Goal: Task Accomplishment & Management: Manage account settings

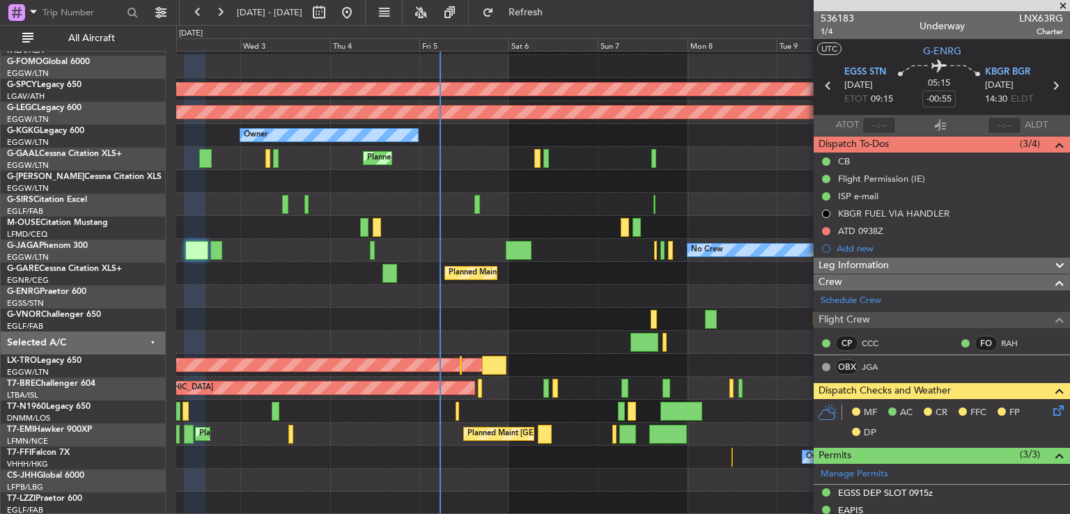
scroll to position [88, 0]
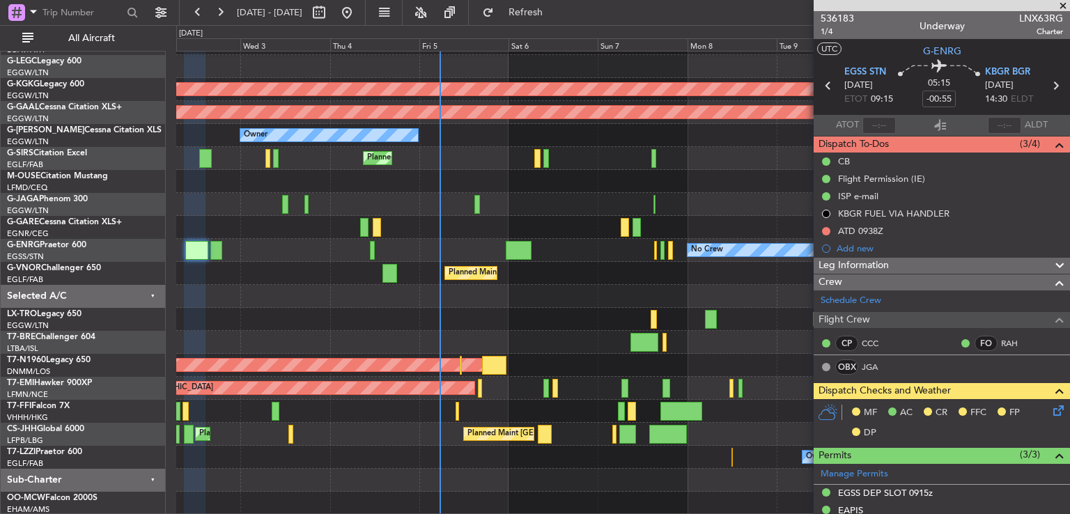
click at [474, 246] on div "Unplanned Maint Athens (Eleftherios Venizelos Intl) Cleaning Athens (Eleftherio…" at bounding box center [622, 239] width 893 height 552
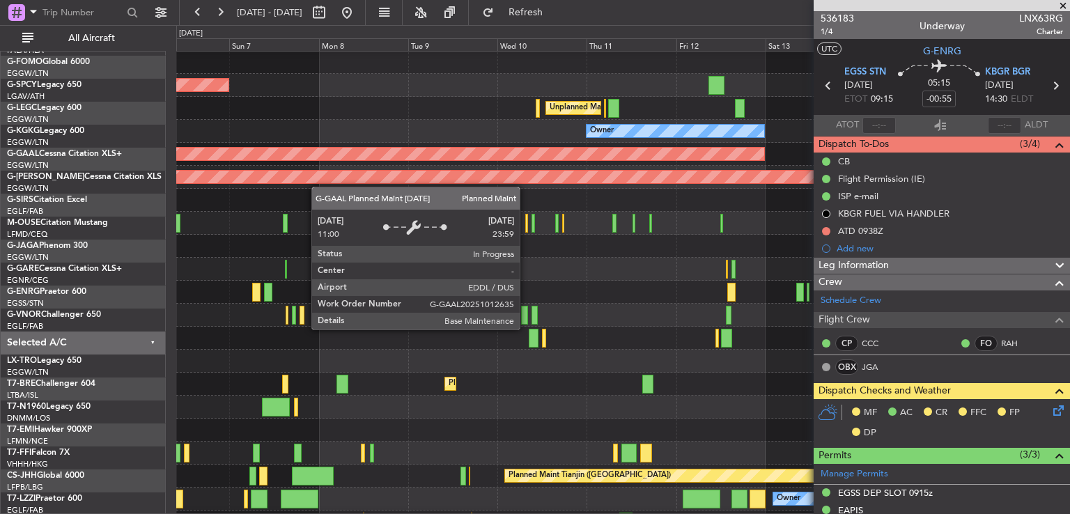
scroll to position [23, 0]
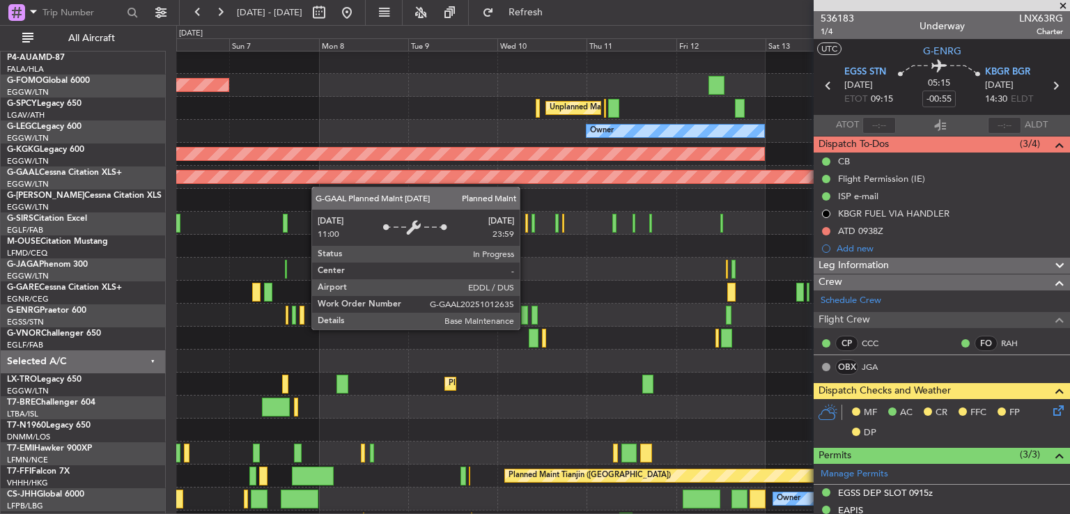
click at [318, 185] on div "Planned Maint Dusseldorf" at bounding box center [622, 177] width 893 height 23
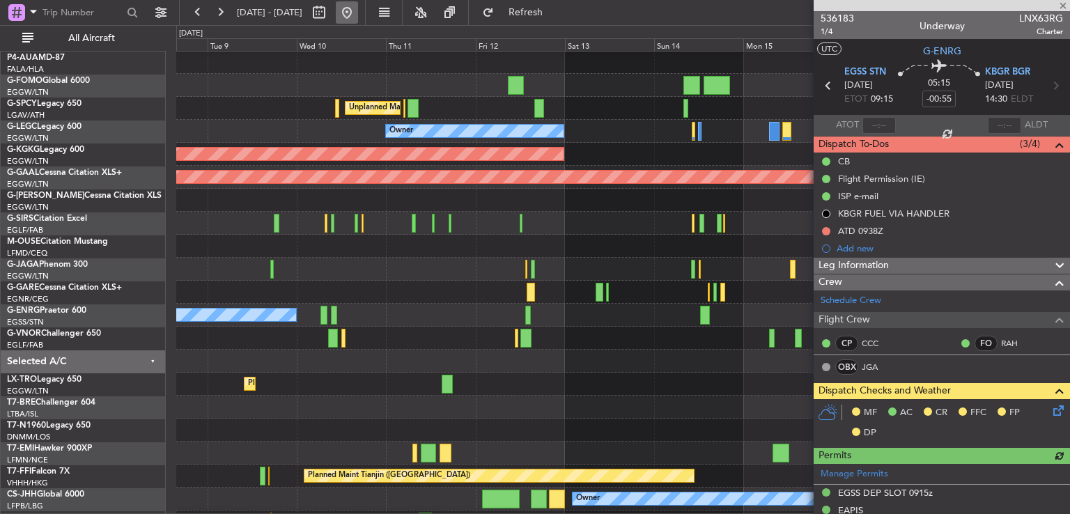
click at [358, 17] on button at bounding box center [347, 12] width 22 height 22
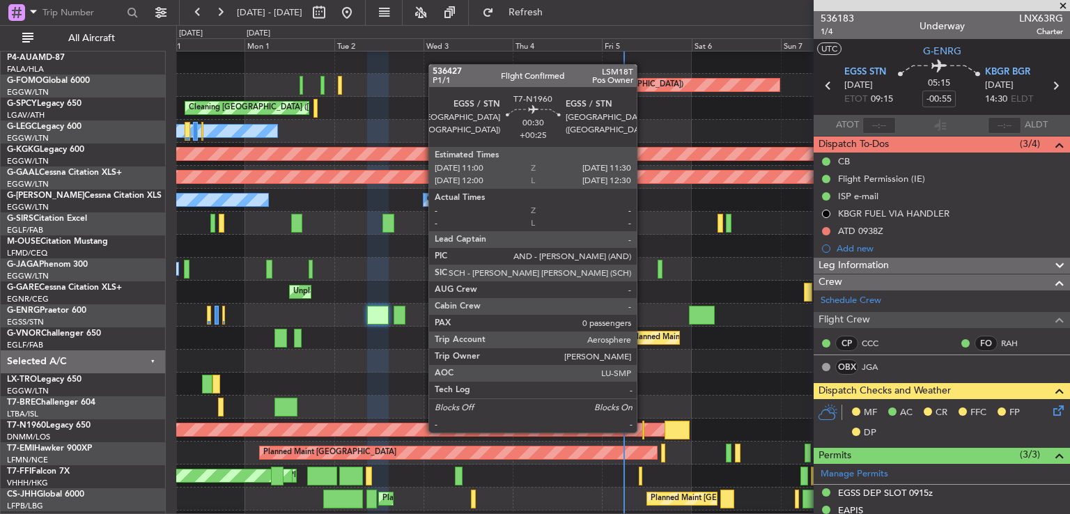
click at [643, 431] on div at bounding box center [643, 430] width 2 height 19
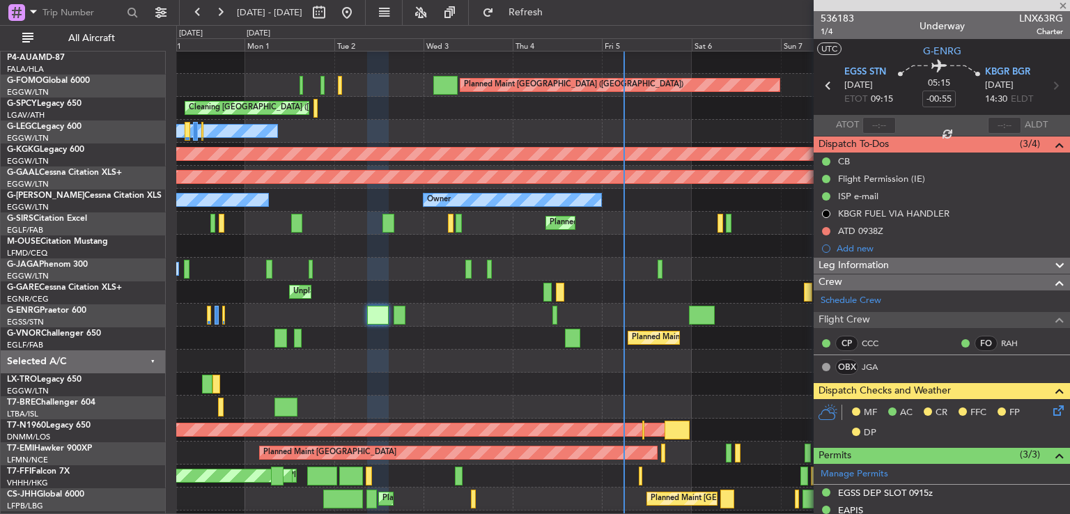
type input "+00:25"
type input "0"
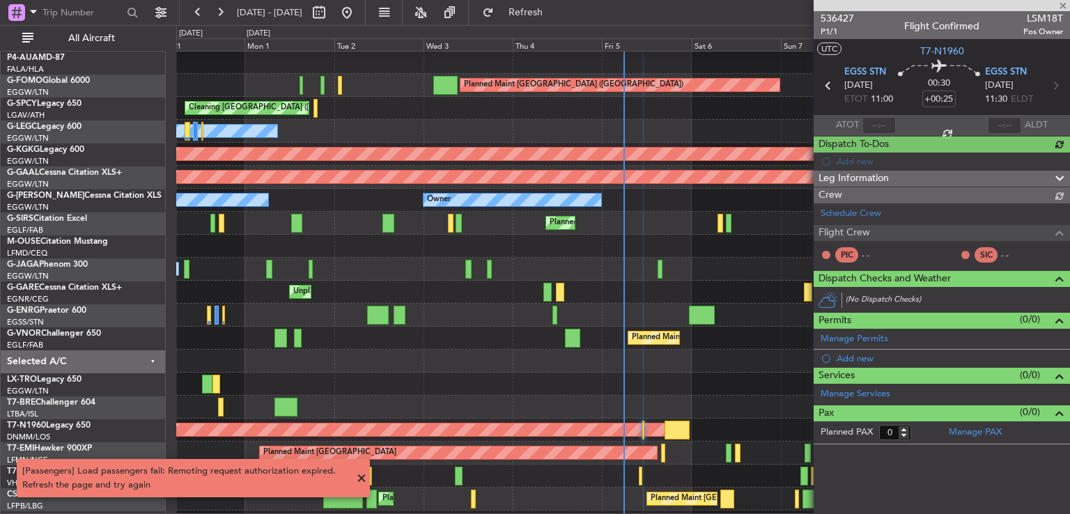
drag, startPoint x: 1069, startPoint y: 173, endPoint x: 1069, endPoint y: 198, distance: 25.8
click at [1069, 198] on div "536427 P1/1 Flight Confirmed LSM18T Pos Owner UTC T7-N1960 EGSS STN 05/09/2025 …" at bounding box center [941, 227] width 256 height 433
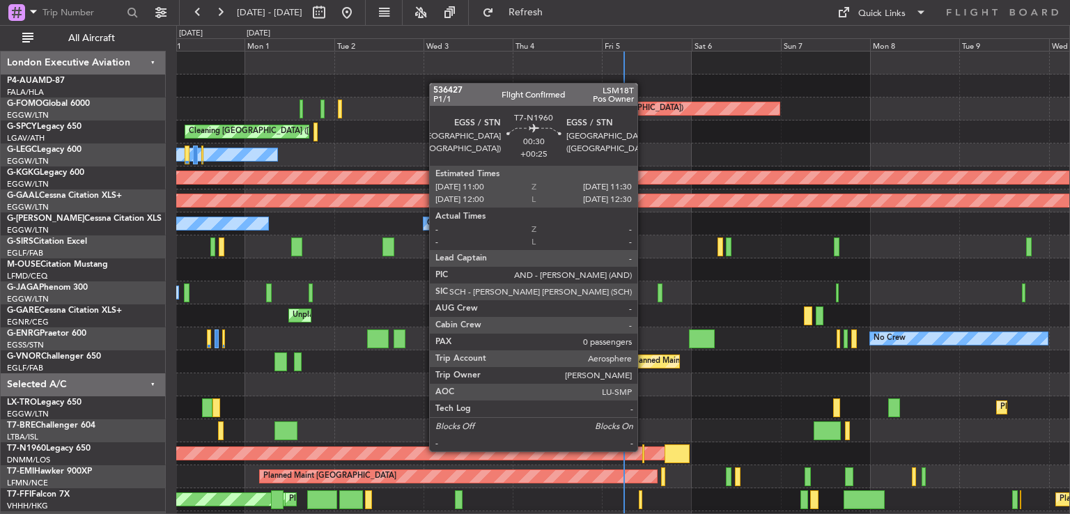
click at [644, 450] on div at bounding box center [643, 453] width 2 height 19
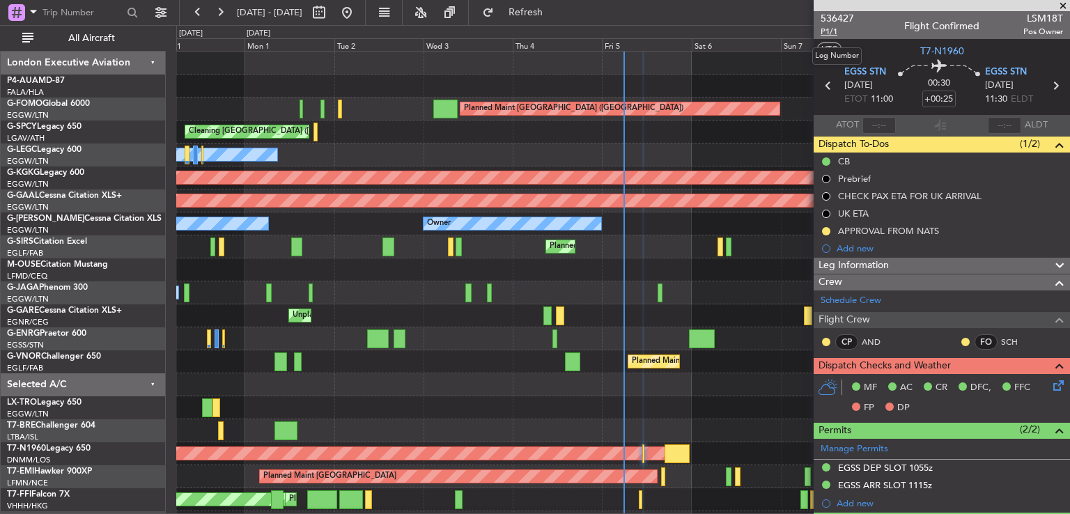
click at [825, 26] on span "P1/1" at bounding box center [836, 32] width 33 height 12
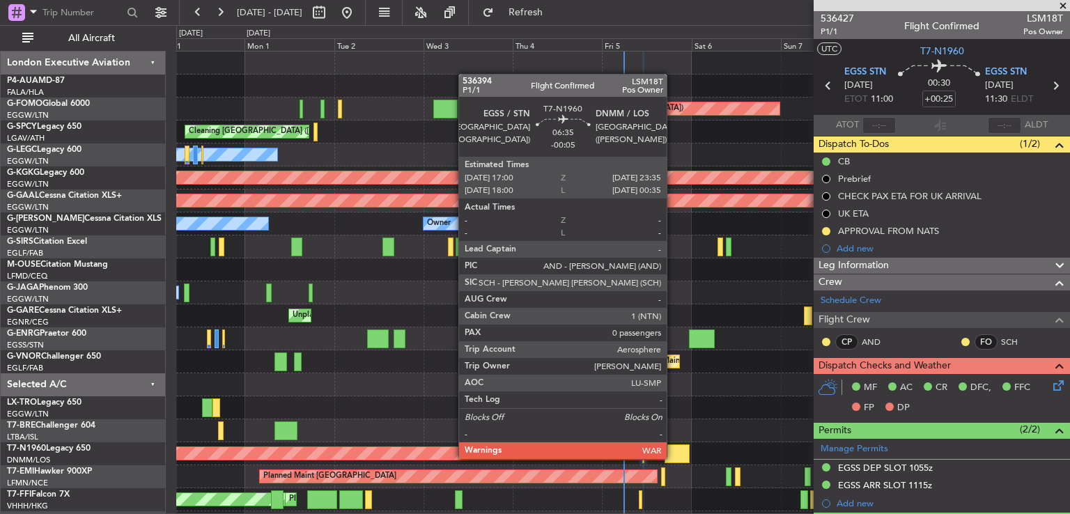
click at [673, 458] on div at bounding box center [676, 453] width 25 height 19
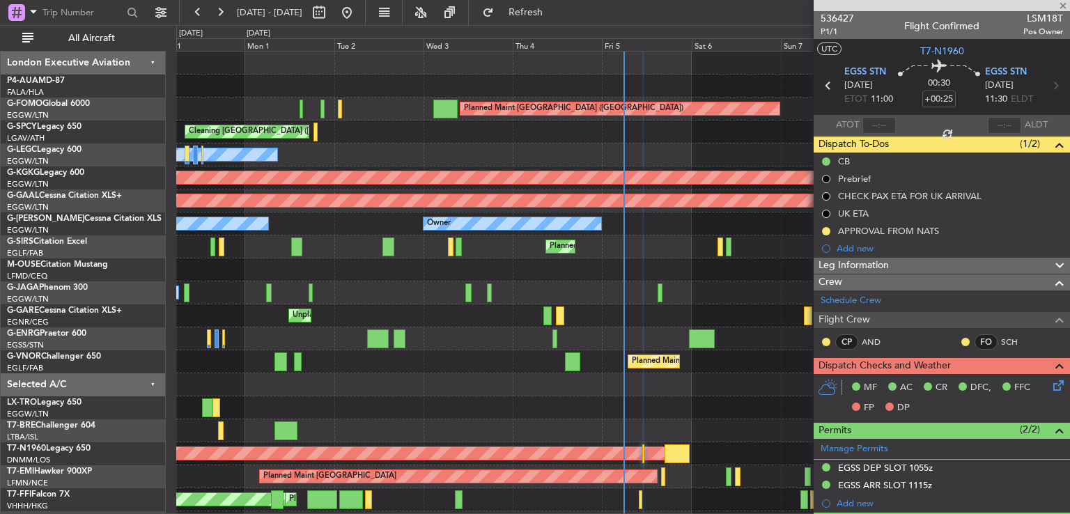
type input "-00:05"
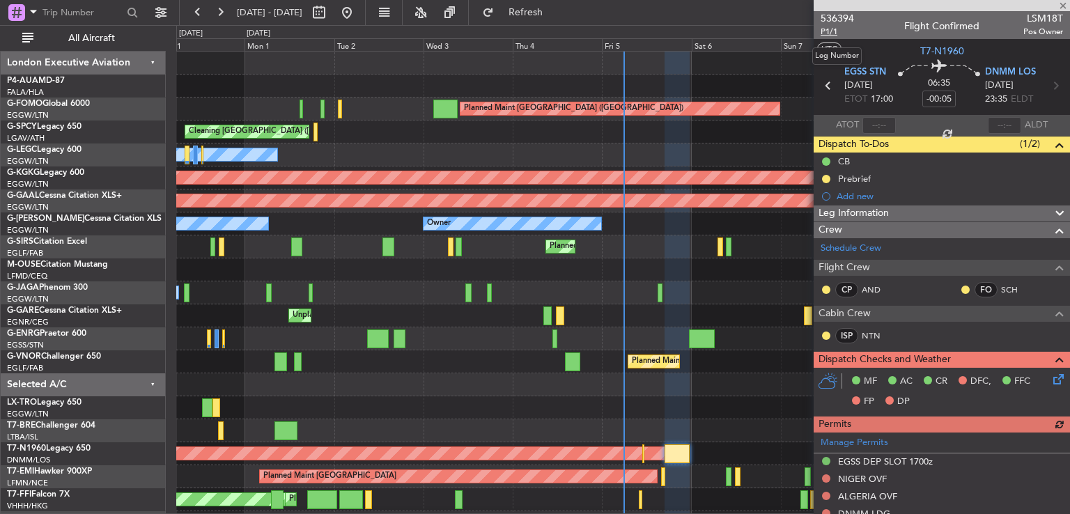
click at [830, 34] on span "P1/1" at bounding box center [836, 32] width 33 height 12
click at [831, 29] on span "P1/1" at bounding box center [836, 32] width 33 height 12
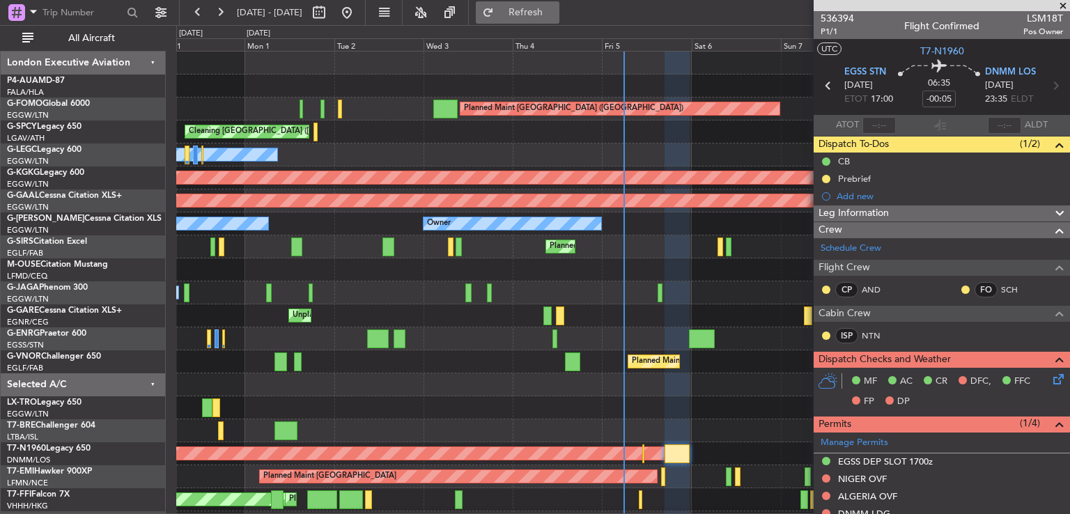
click at [555, 8] on span "Refresh" at bounding box center [526, 13] width 59 height 10
click at [833, 29] on span "P1/1" at bounding box center [836, 32] width 33 height 12
click at [1060, 1] on span at bounding box center [1063, 6] width 14 height 13
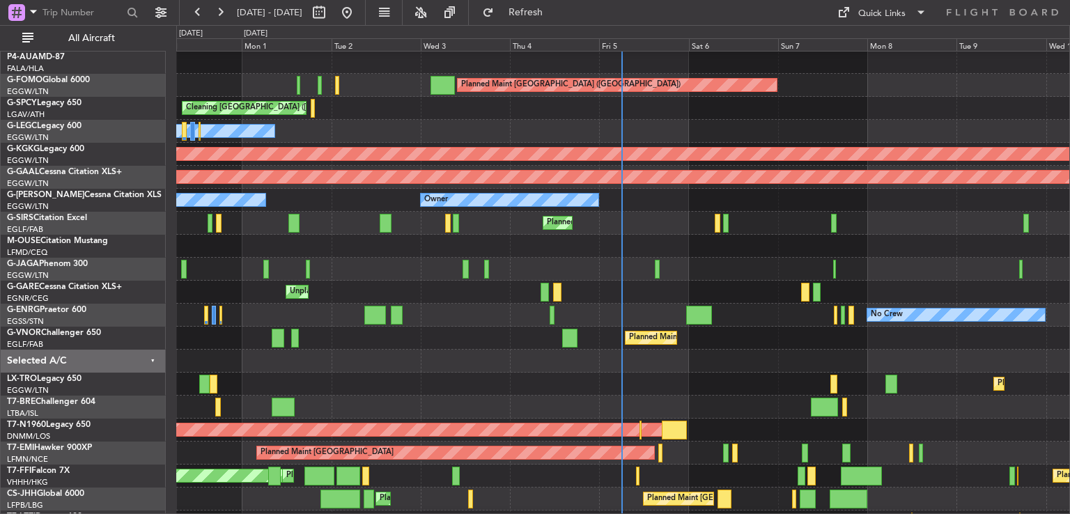
click at [659, 355] on div at bounding box center [622, 361] width 893 height 23
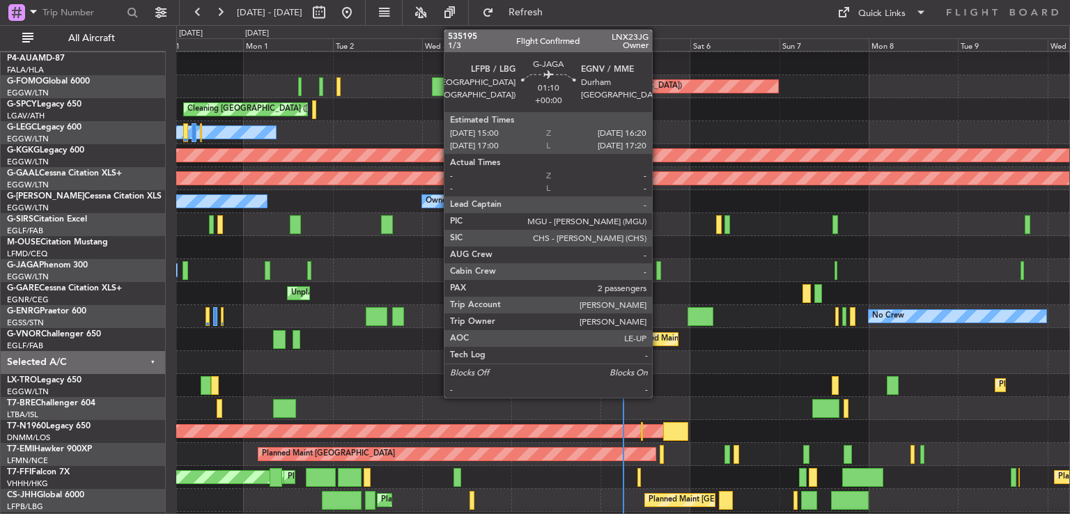
click at [658, 277] on div at bounding box center [659, 270] width 6 height 19
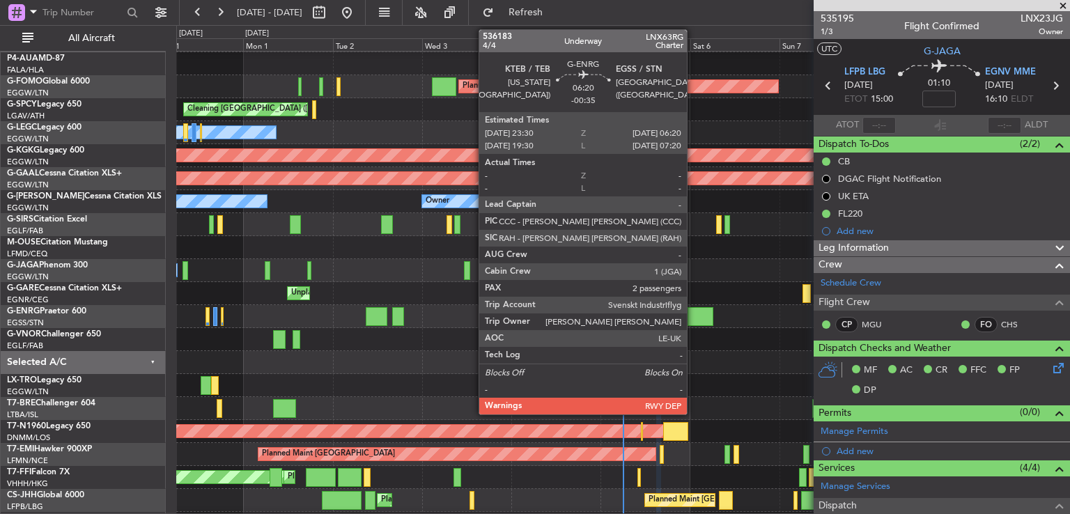
click at [693, 316] on div at bounding box center [700, 316] width 26 height 19
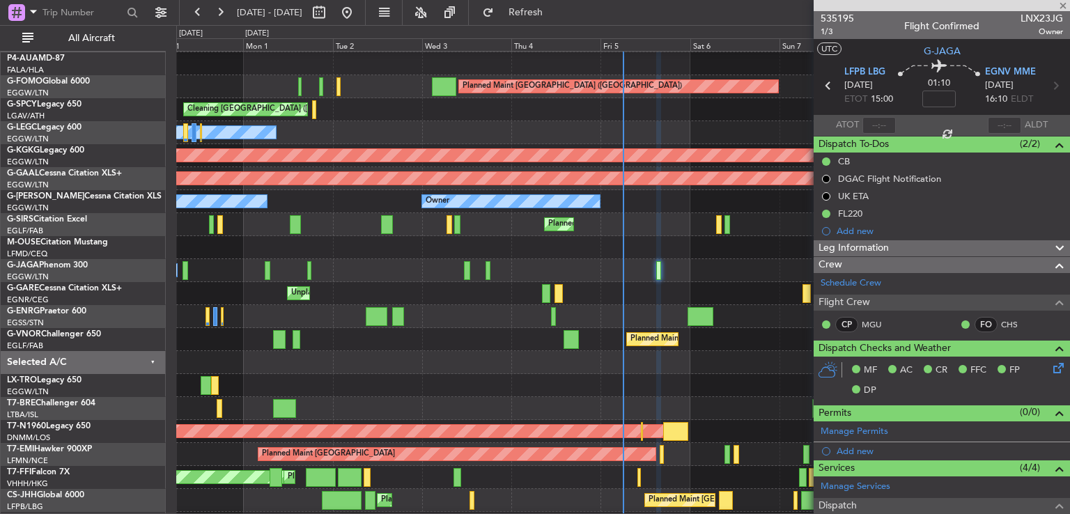
type input "-00:35"
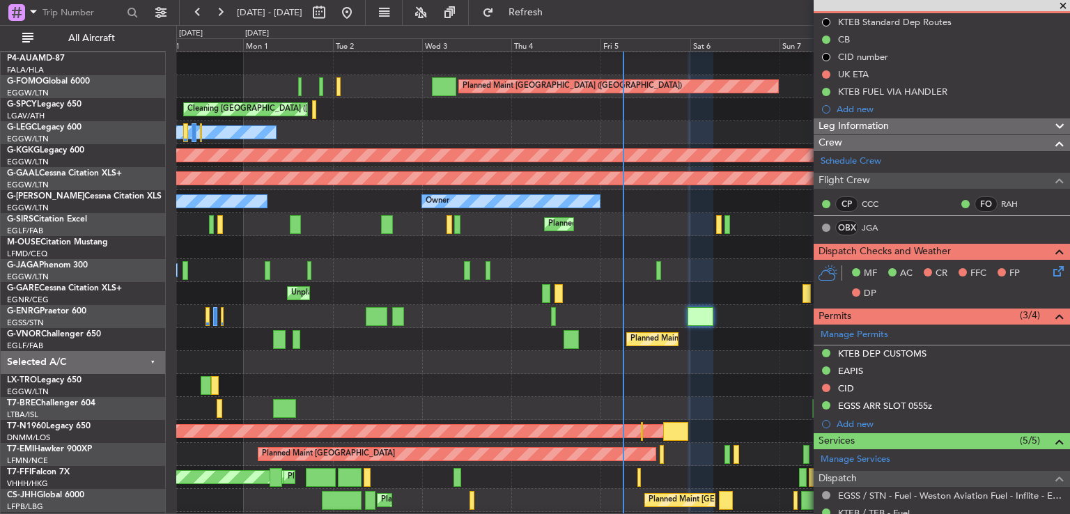
scroll to position [0, 0]
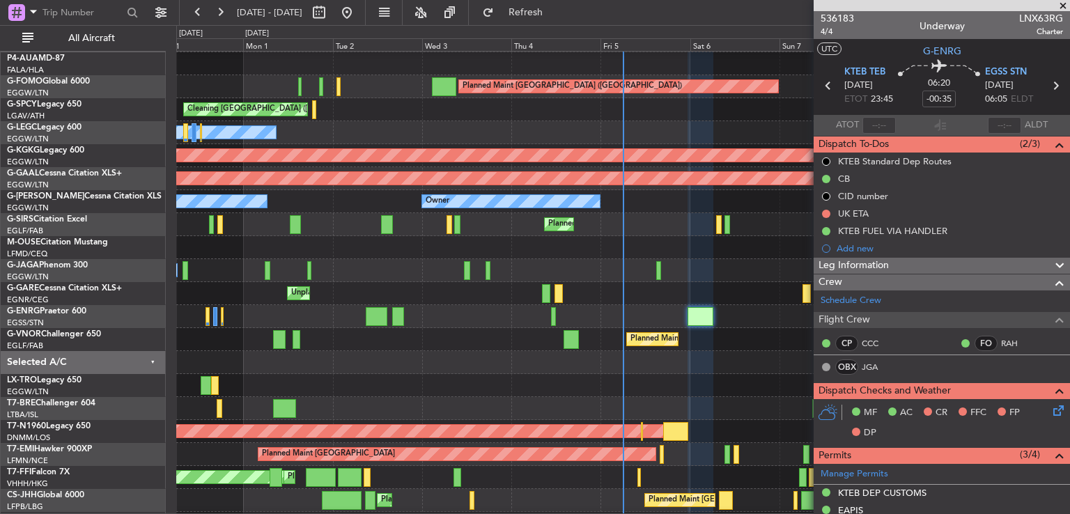
click at [1061, 2] on span at bounding box center [1063, 6] width 14 height 13
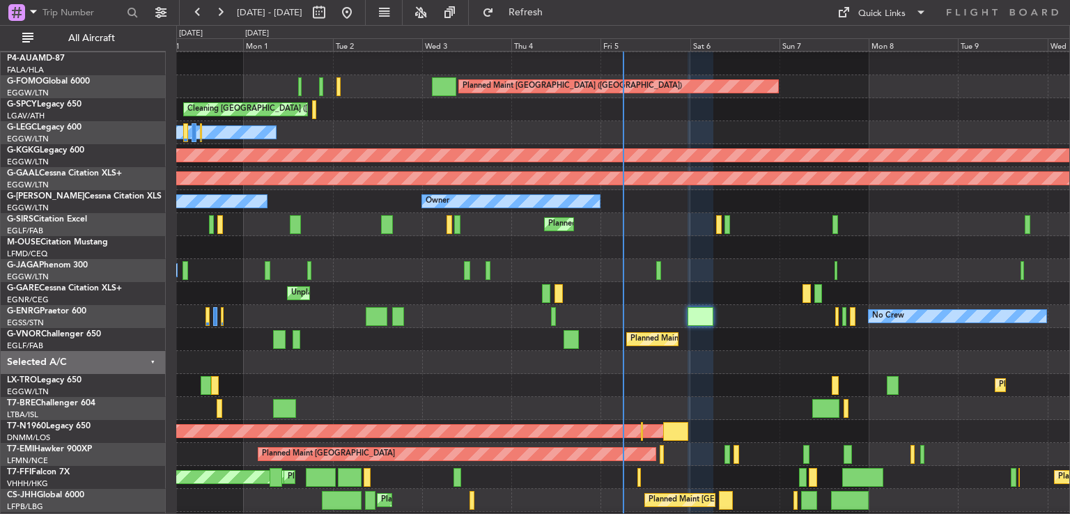
type input "0"
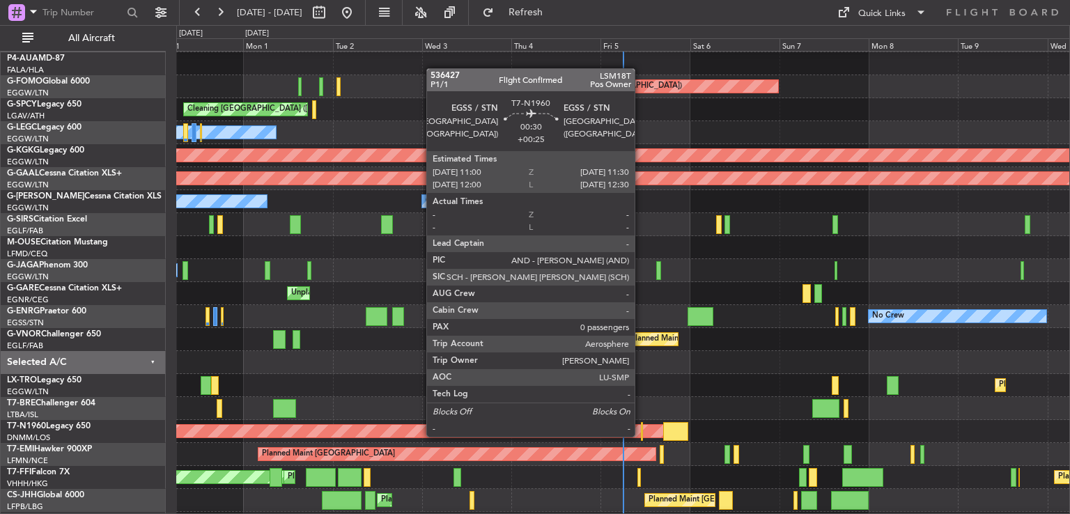
click at [641, 435] on div at bounding box center [642, 431] width 2 height 19
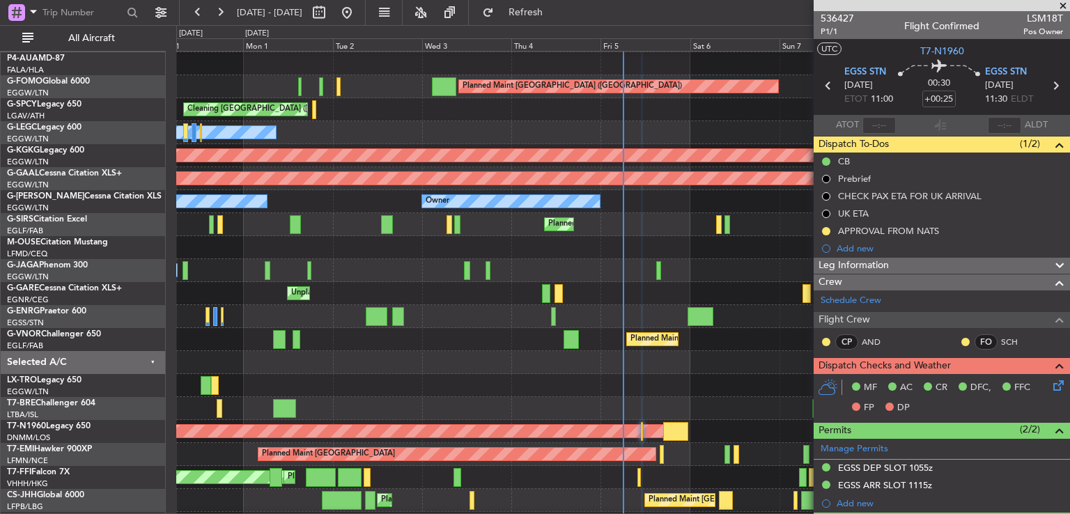
click at [1061, 7] on span at bounding box center [1063, 6] width 14 height 13
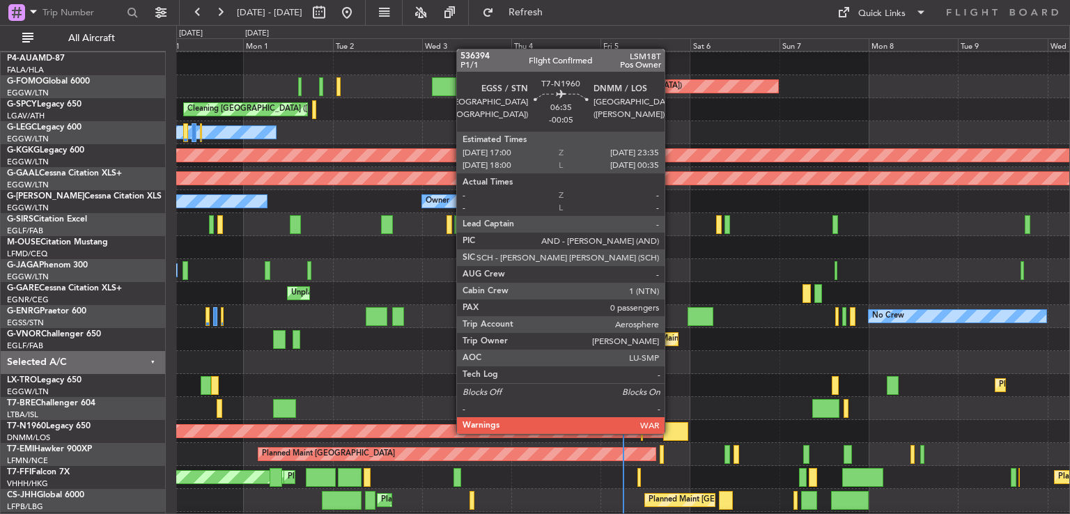
click at [671, 433] on div at bounding box center [675, 431] width 25 height 19
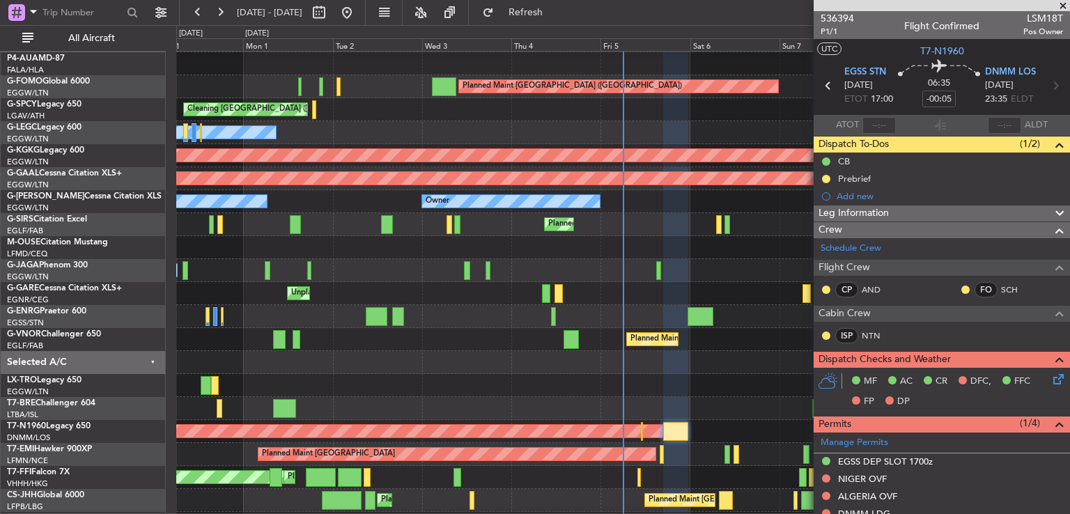
scroll to position [290, 0]
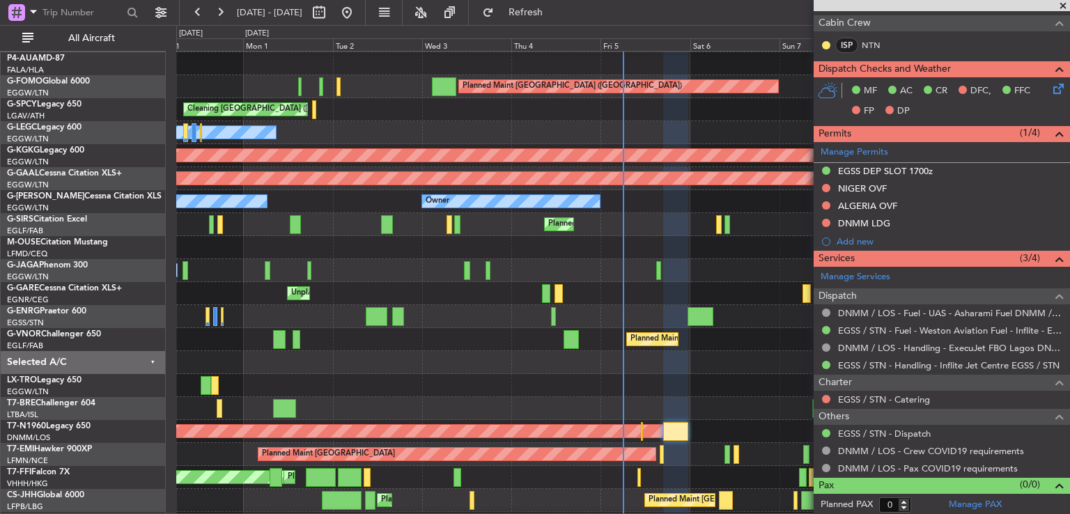
click at [1064, 7] on span at bounding box center [1063, 6] width 14 height 13
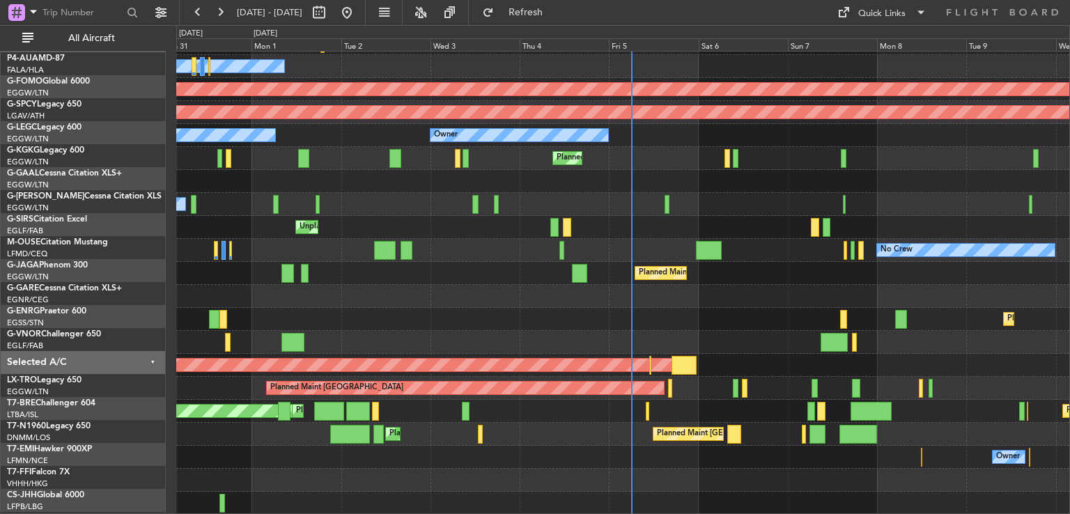
scroll to position [88, 0]
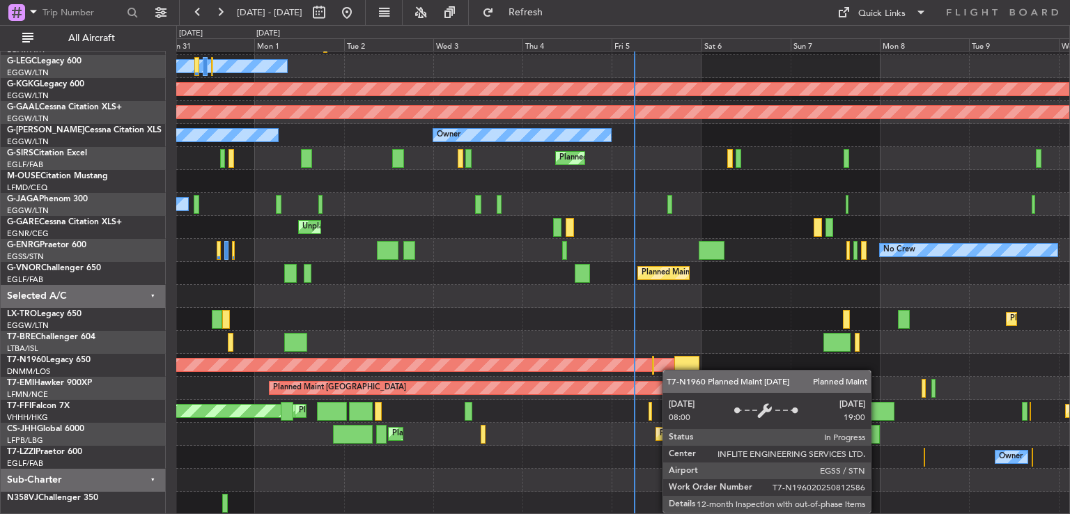
click at [669, 359] on div "Cleaning [GEOGRAPHIC_DATA] ([PERSON_NAME] Intl) Planned Maint [GEOGRAPHIC_DATA]…" at bounding box center [622, 239] width 893 height 552
